Goal: Task Accomplishment & Management: Use online tool/utility

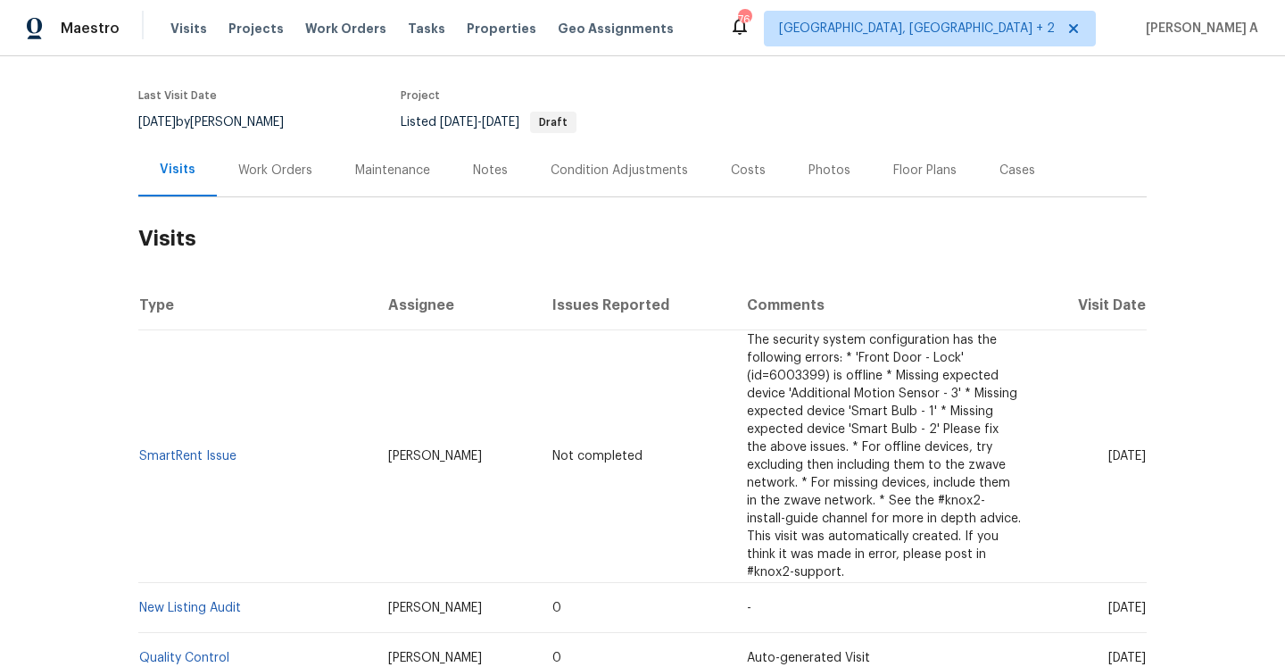
scroll to position [189, 0]
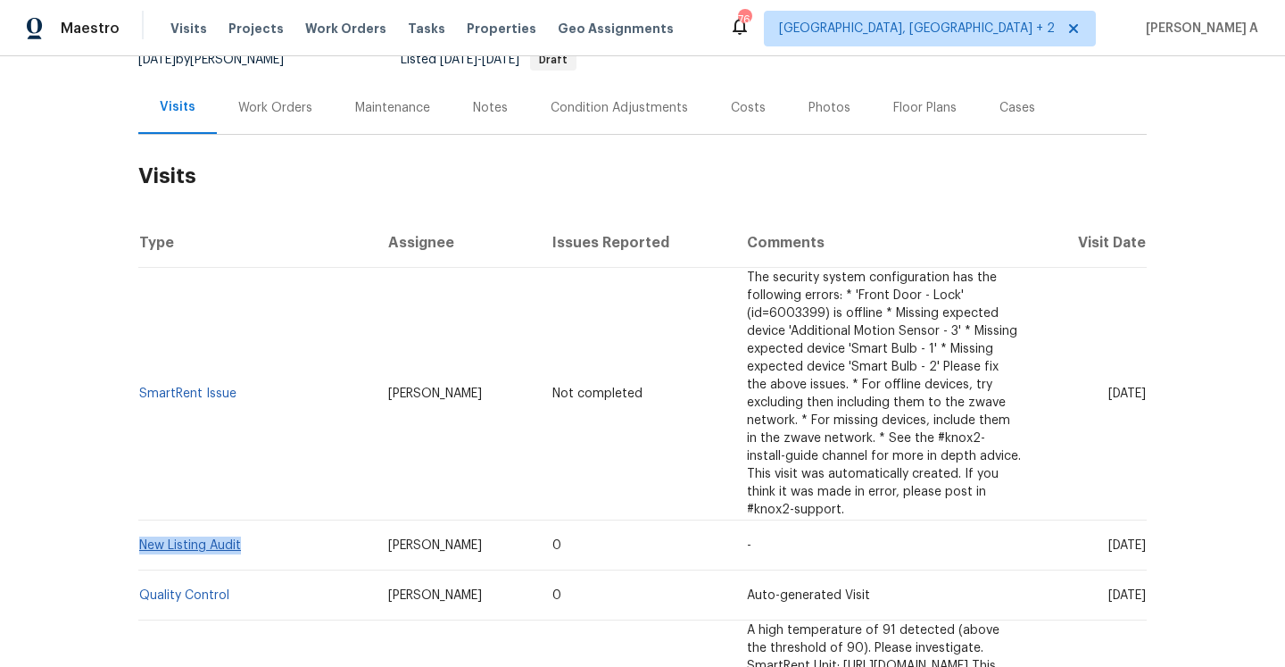
drag, startPoint x: 253, startPoint y: 472, endPoint x: 141, endPoint y: 469, distance: 112.5
click at [141, 520] on td "New Listing Audit" at bounding box center [256, 545] width 236 height 50
copy link "New Listing Audit"
click at [278, 115] on div "Work Orders" at bounding box center [275, 108] width 74 height 18
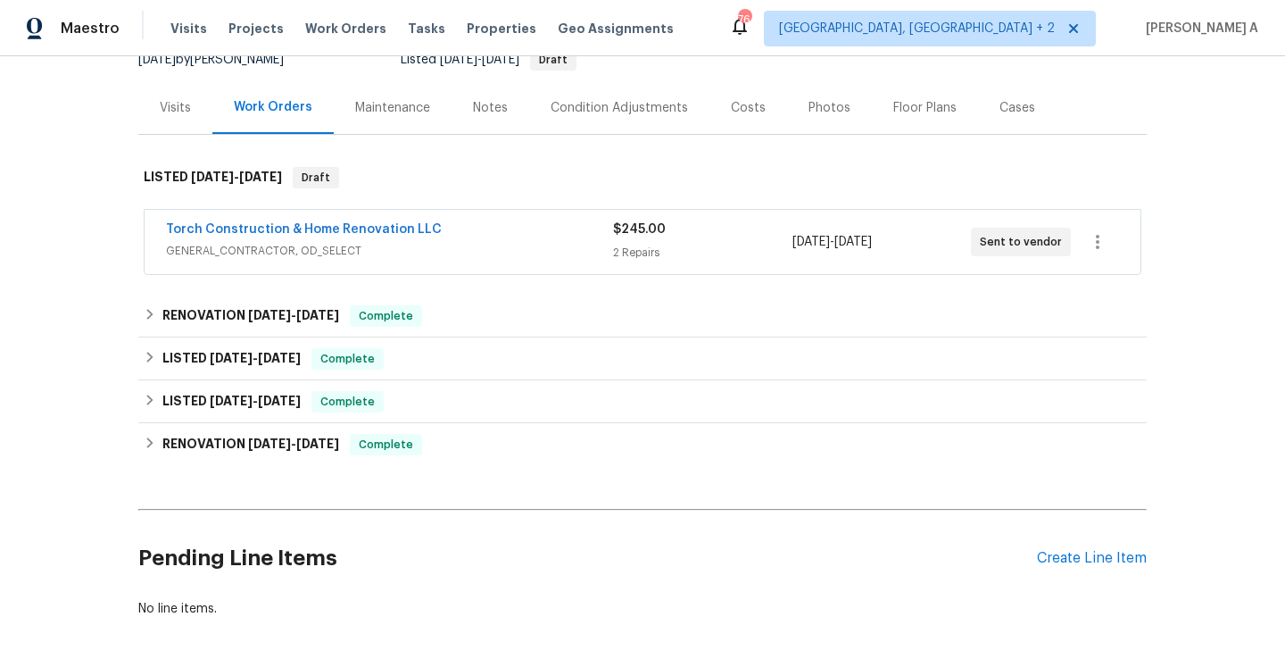
click at [281, 253] on span "GENERAL_CONTRACTOR, OD_SELECT" at bounding box center [389, 251] width 447 height 18
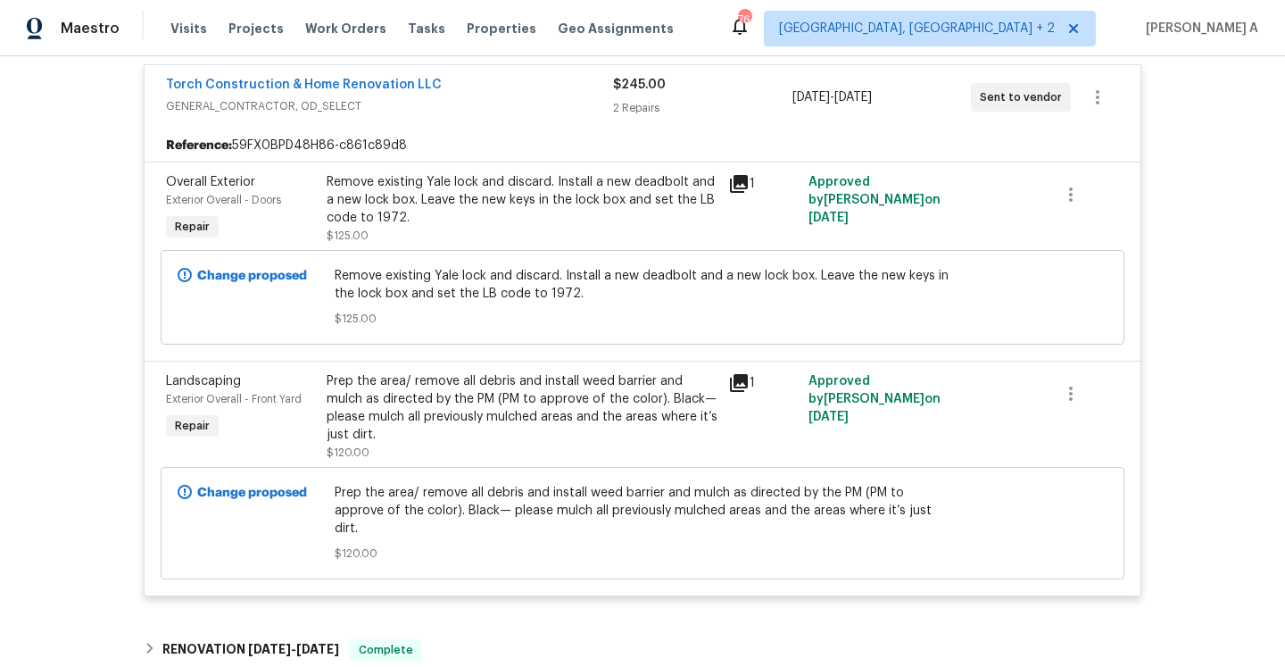
scroll to position [274, 0]
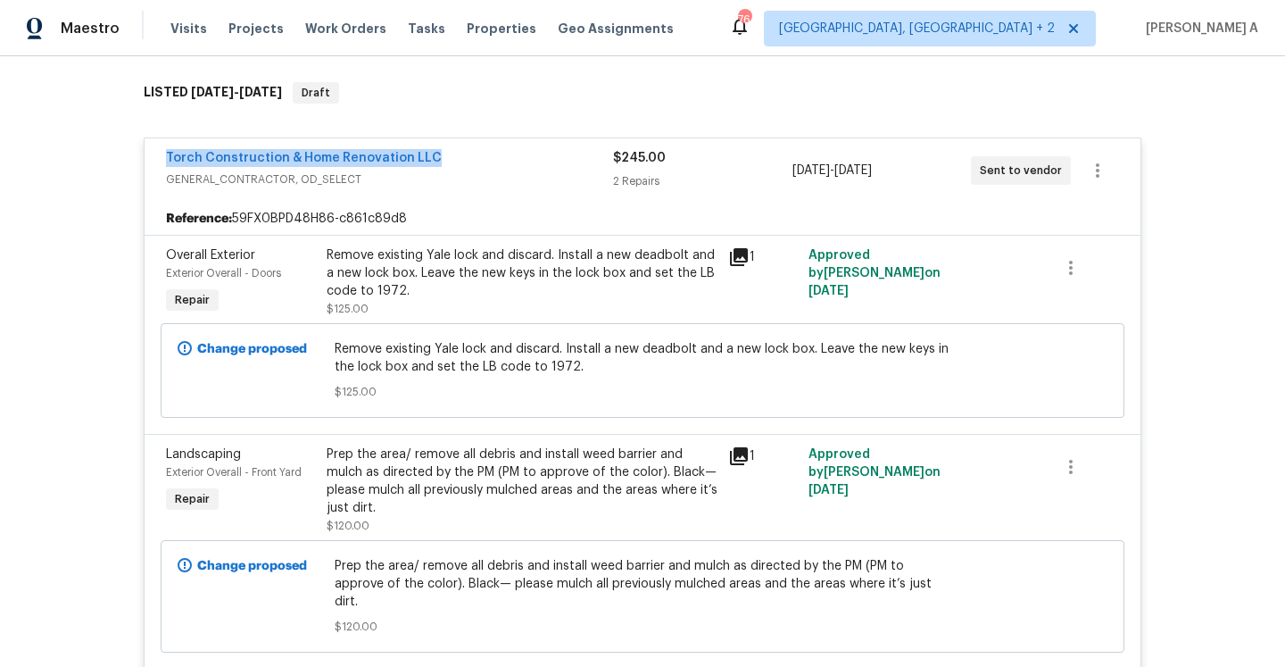
drag, startPoint x: 435, startPoint y: 154, endPoint x: 164, endPoint y: 154, distance: 270.5
click at [164, 154] on div "Torch Construction & Home Renovation LLC GENERAL_CONTRACTOR, OD_SELECT $245.00 …" at bounding box center [643, 170] width 996 height 64
copy link "Torch Construction & Home Renovation LLC"
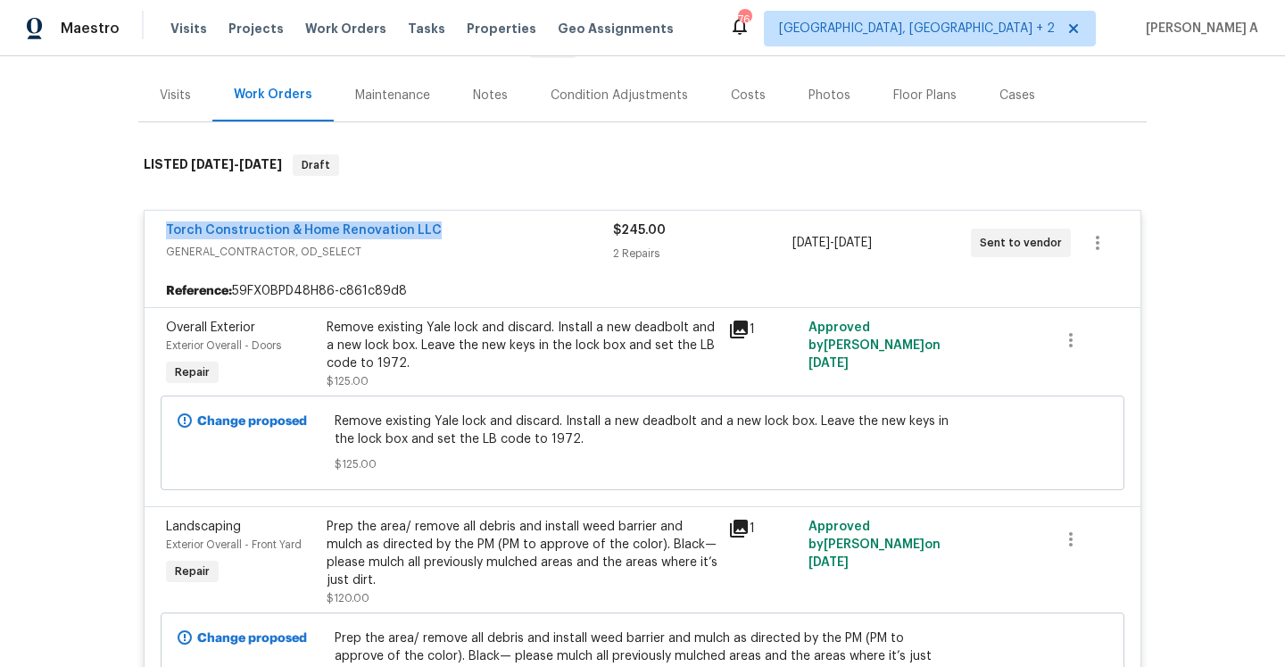
scroll to position [101, 0]
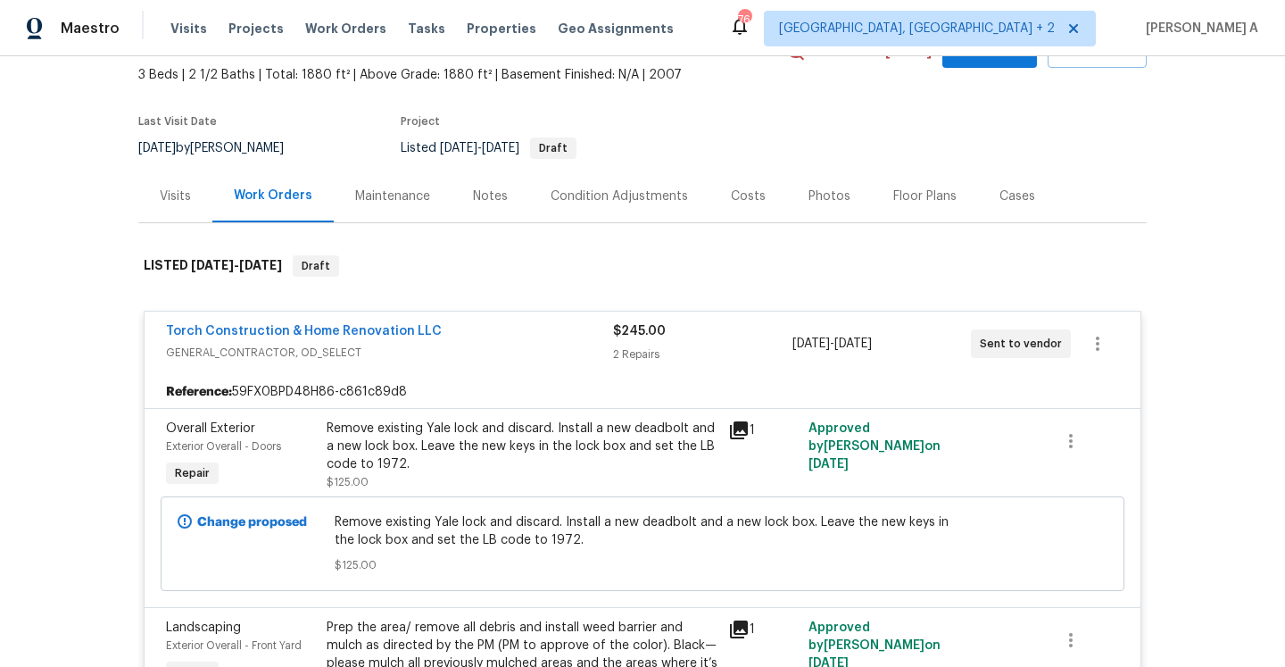
click at [206, 182] on div "Visits" at bounding box center [175, 196] width 74 height 53
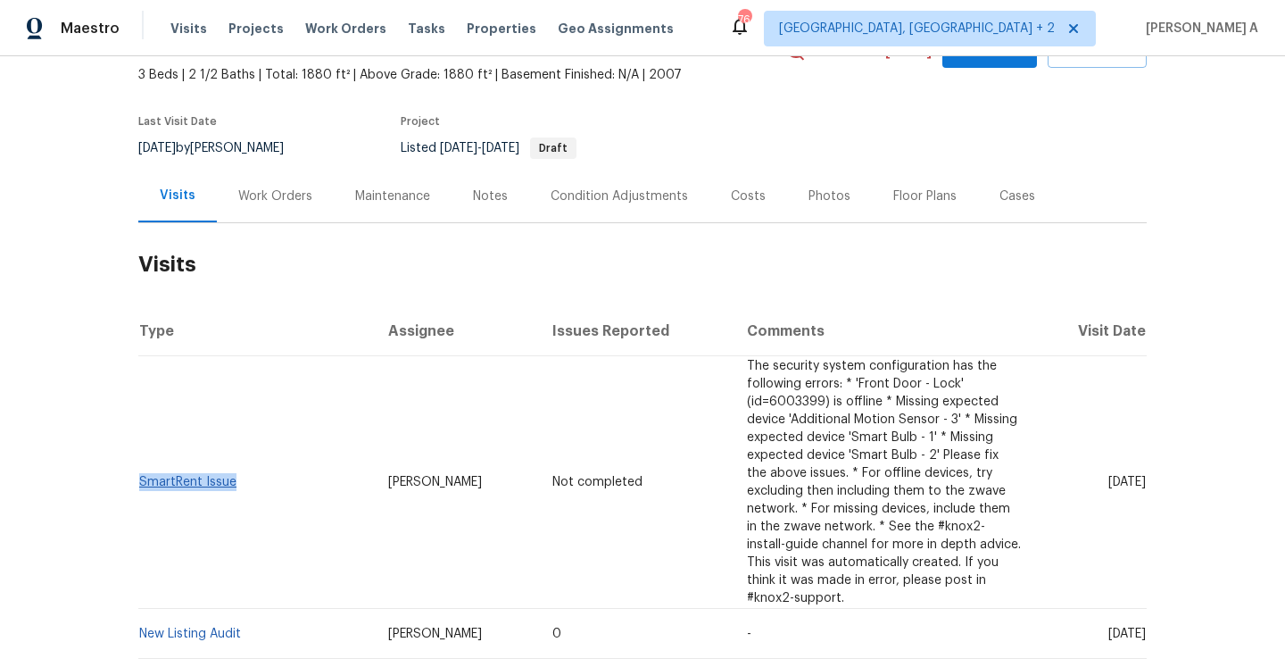
drag, startPoint x: 255, startPoint y: 443, endPoint x: 143, endPoint y: 446, distance: 112.5
click at [143, 446] on td "SmartRent Issue" at bounding box center [256, 482] width 236 height 253
copy link "SmartRent Issue"
click at [1010, 193] on div "Cases" at bounding box center [1018, 196] width 36 height 18
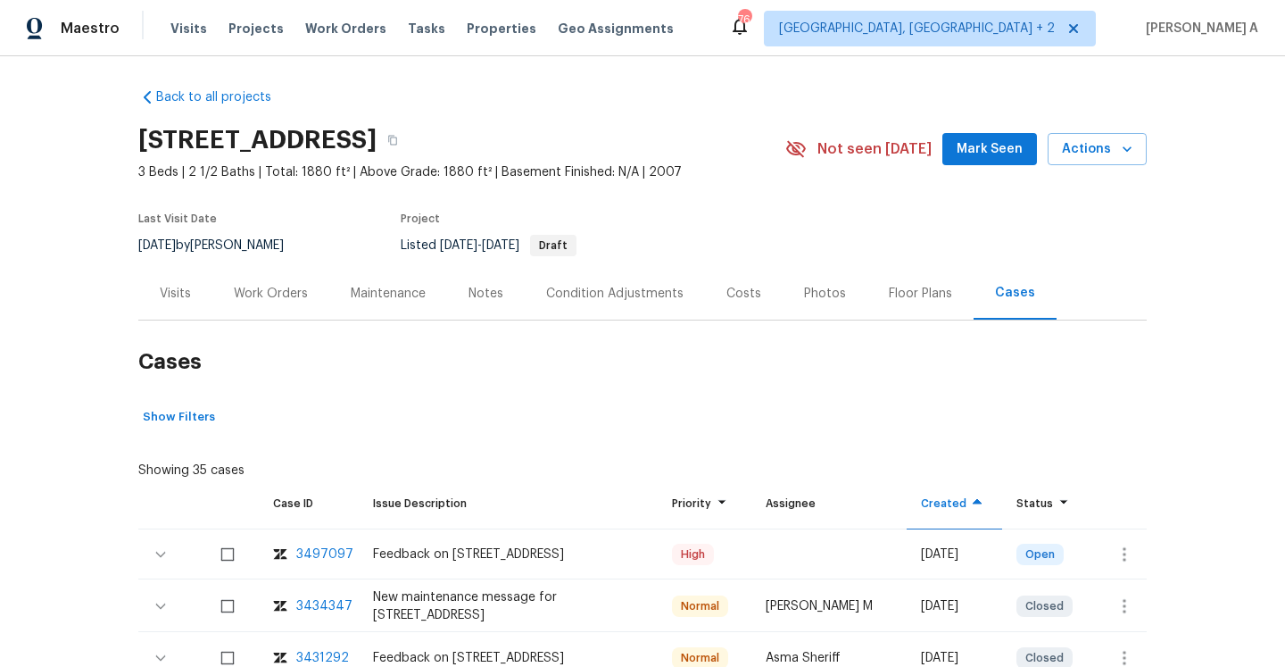
scroll to position [101, 0]
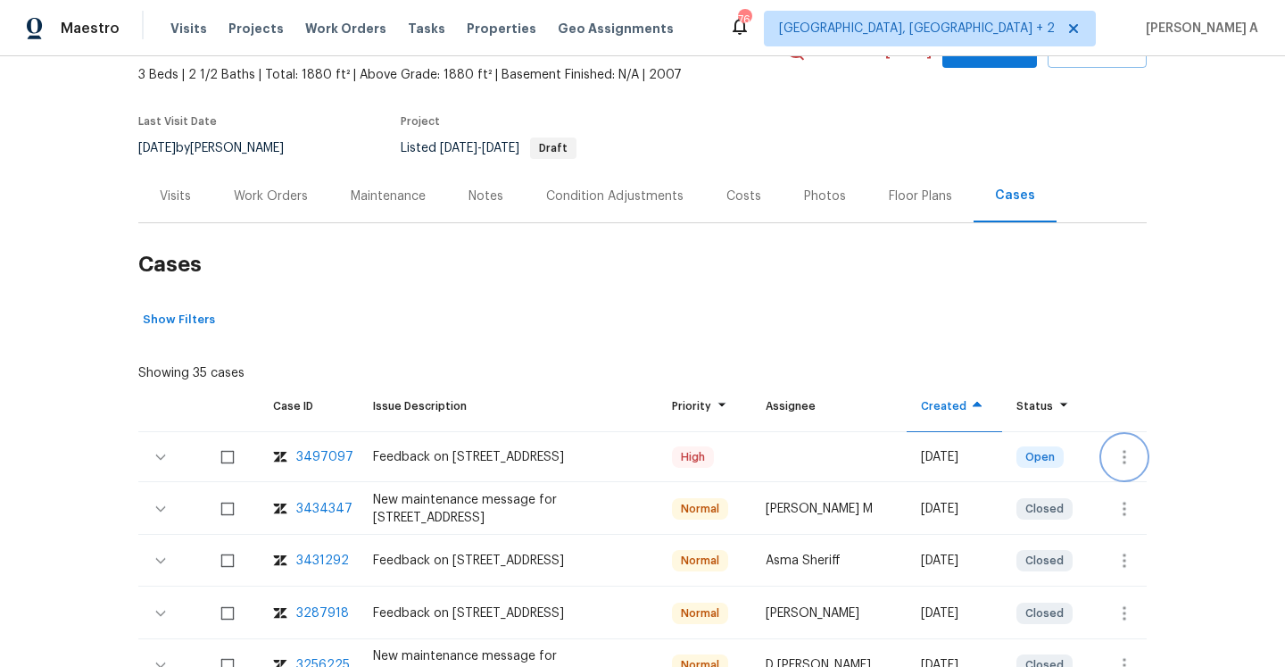
click at [1118, 455] on icon "button" at bounding box center [1124, 456] width 21 height 21
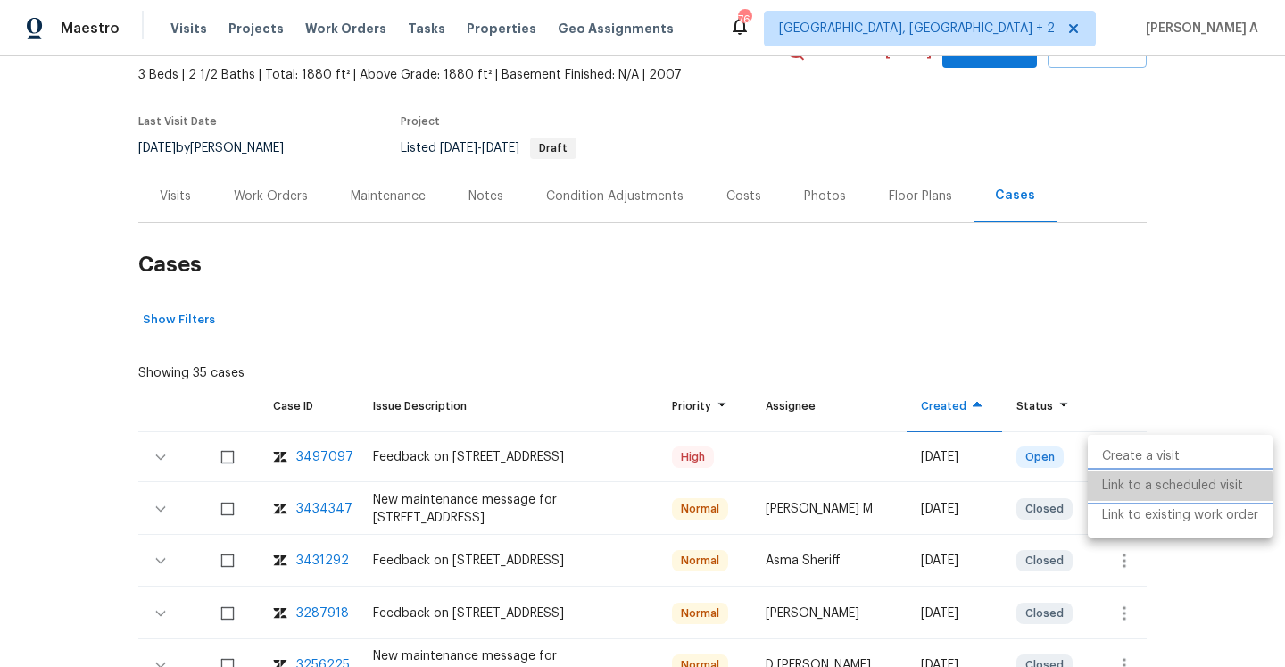
click at [1132, 496] on li "Link to a scheduled visit" at bounding box center [1180, 485] width 185 height 29
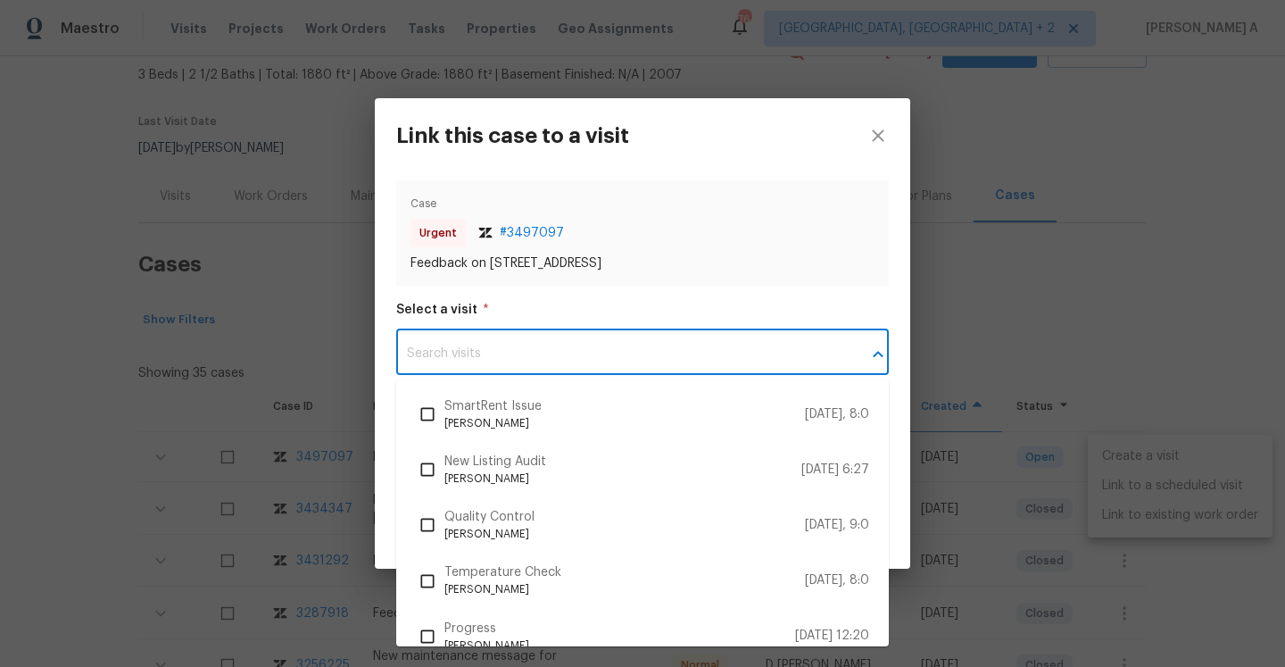
click at [785, 362] on input "text" at bounding box center [617, 354] width 443 height 42
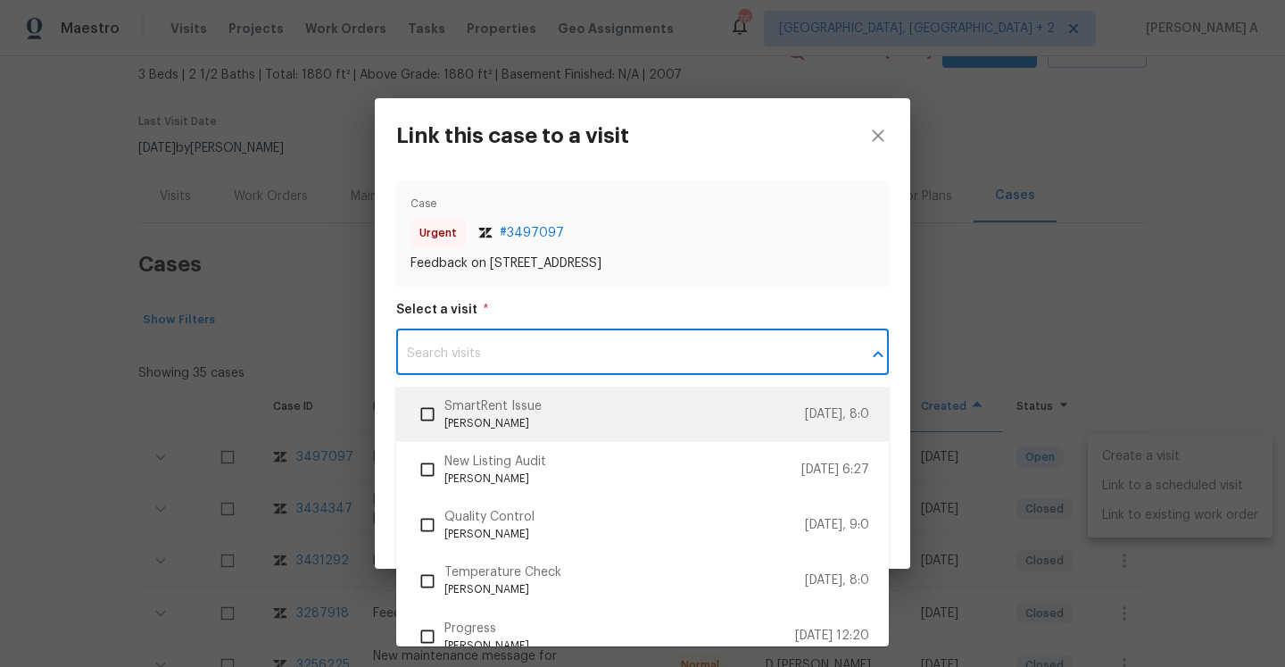
click at [773, 401] on span "SmartRent Issue" at bounding box center [625, 406] width 361 height 19
checkbox input "true"
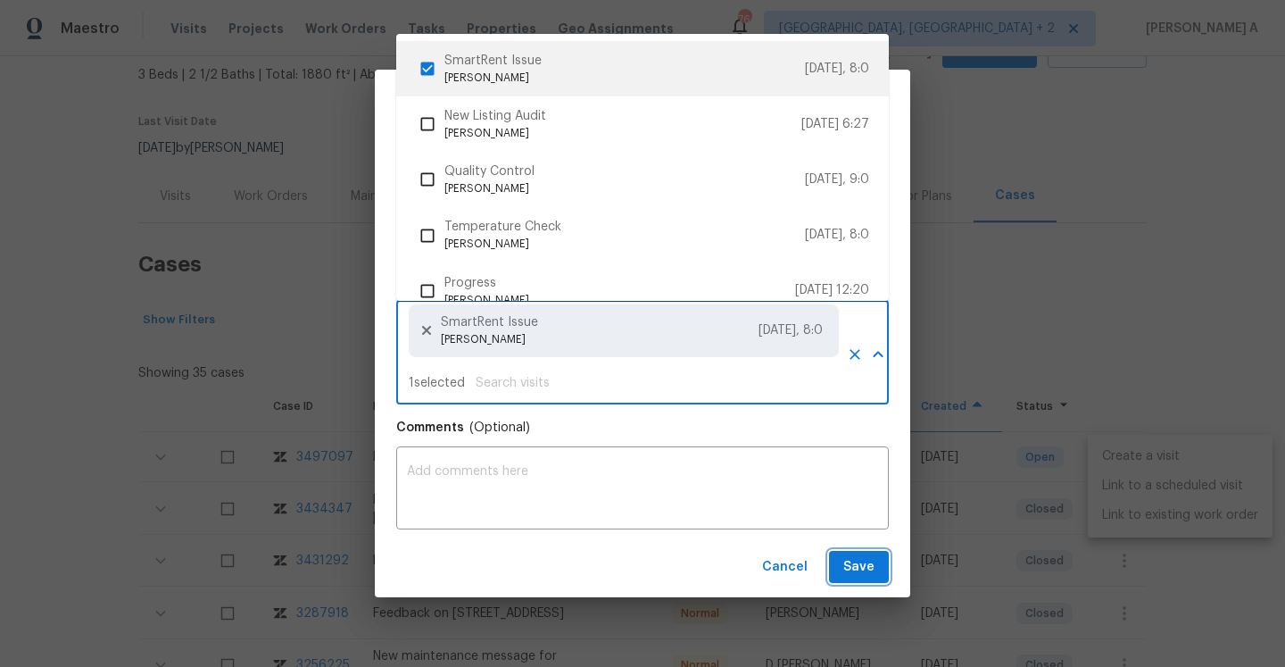
click at [875, 567] on button "Save" at bounding box center [859, 567] width 60 height 33
